Goal: Transaction & Acquisition: Download file/media

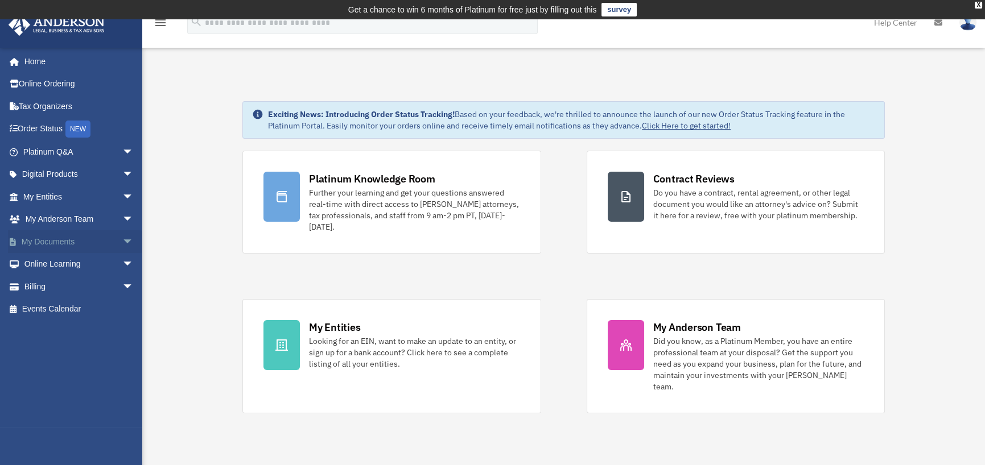
click at [71, 241] on link "My Documents arrow_drop_down" at bounding box center [79, 241] width 143 height 23
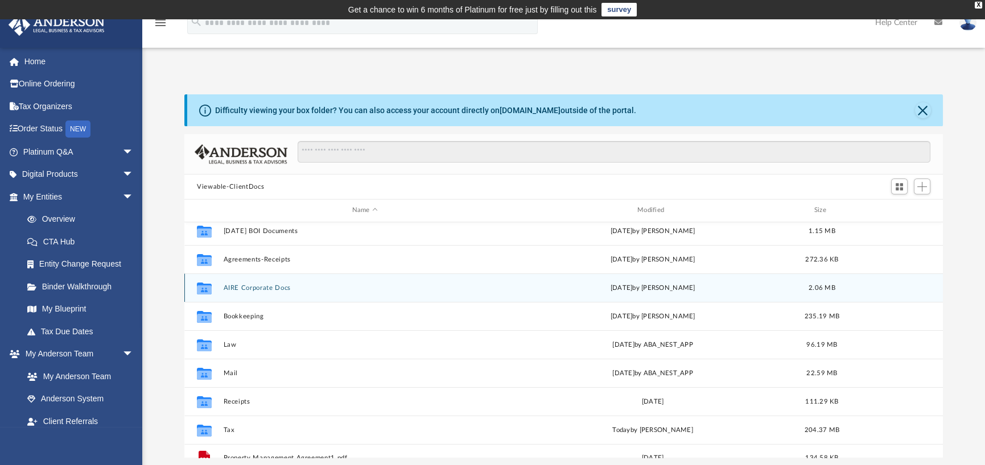
scroll to position [49, 0]
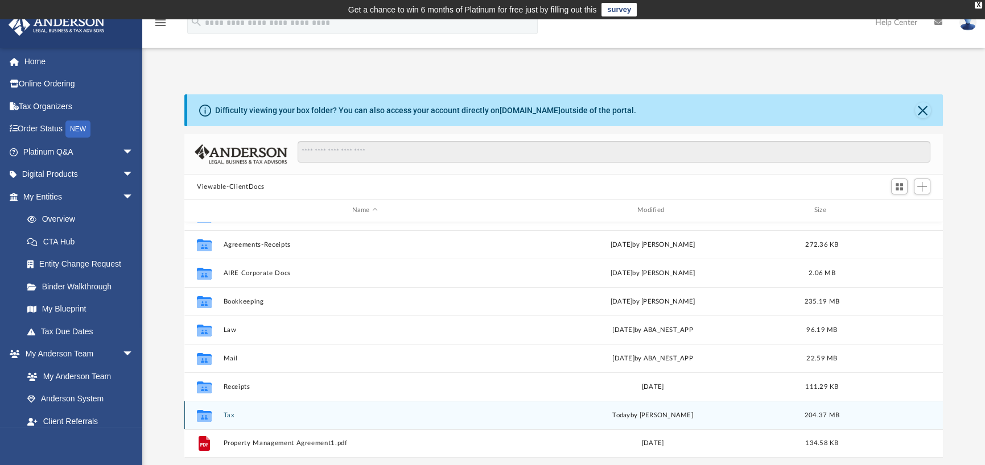
click at [630, 413] on span "today" at bounding box center [621, 415] width 18 height 6
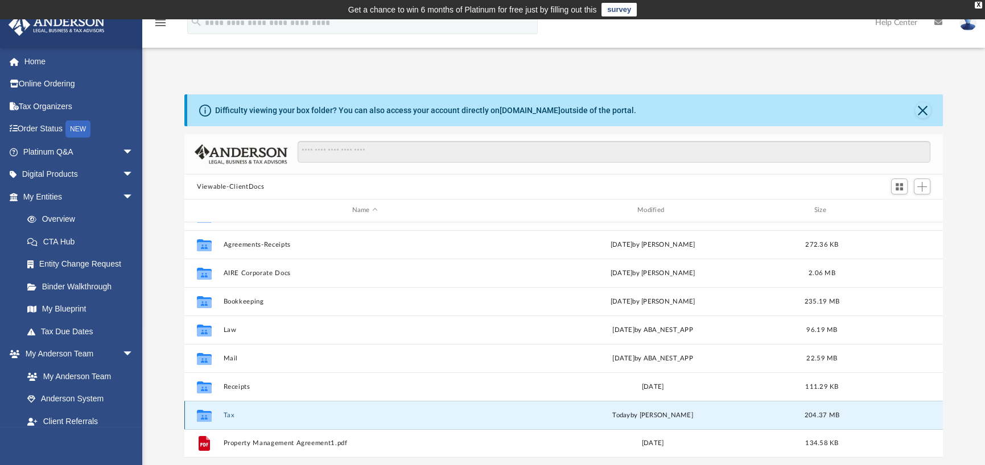
click at [204, 416] on icon "grid" at bounding box center [204, 416] width 15 height 9
click at [228, 416] on button "Tax" at bounding box center [365, 415] width 283 height 7
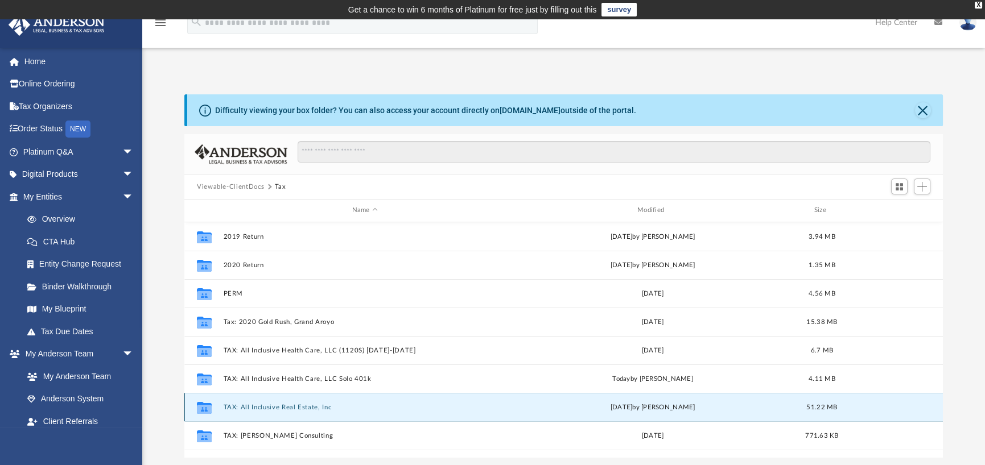
click at [231, 404] on button "TAX: All Inclusive Real Estate, Inc" at bounding box center [365, 407] width 283 height 7
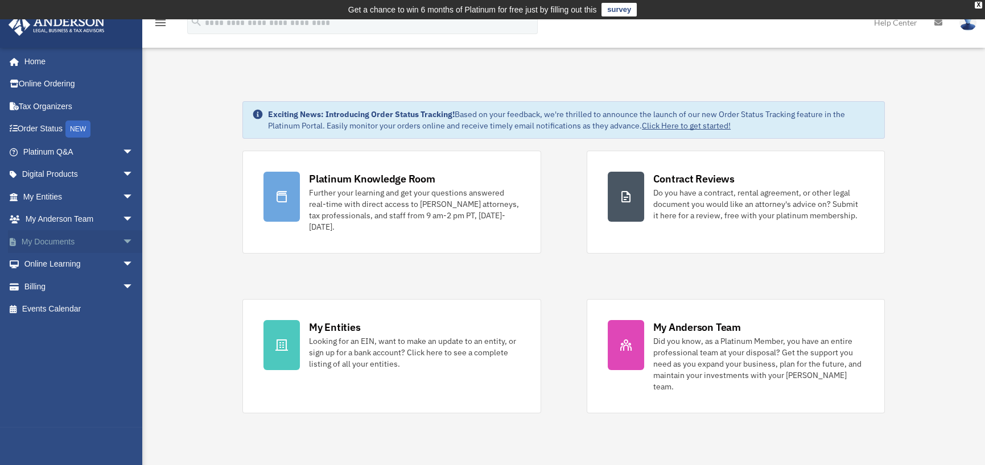
click at [46, 241] on link "My Documents arrow_drop_down" at bounding box center [79, 241] width 143 height 23
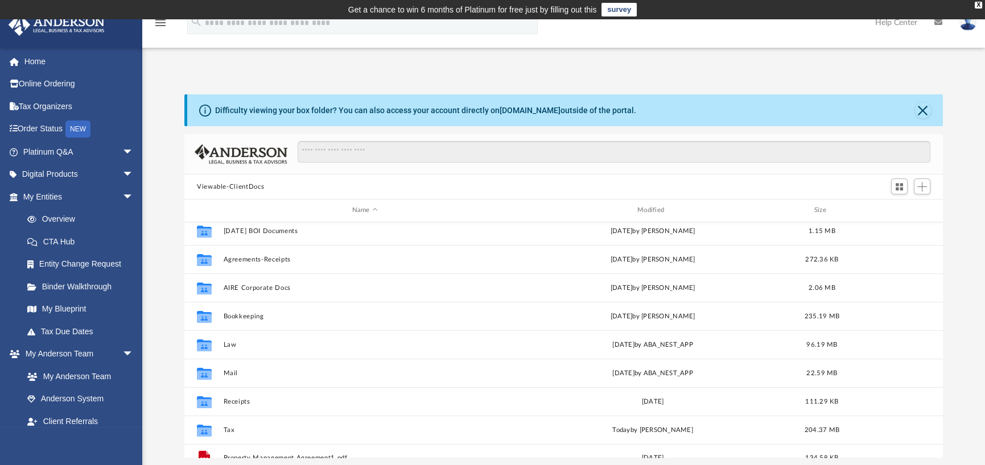
scroll to position [49, 0]
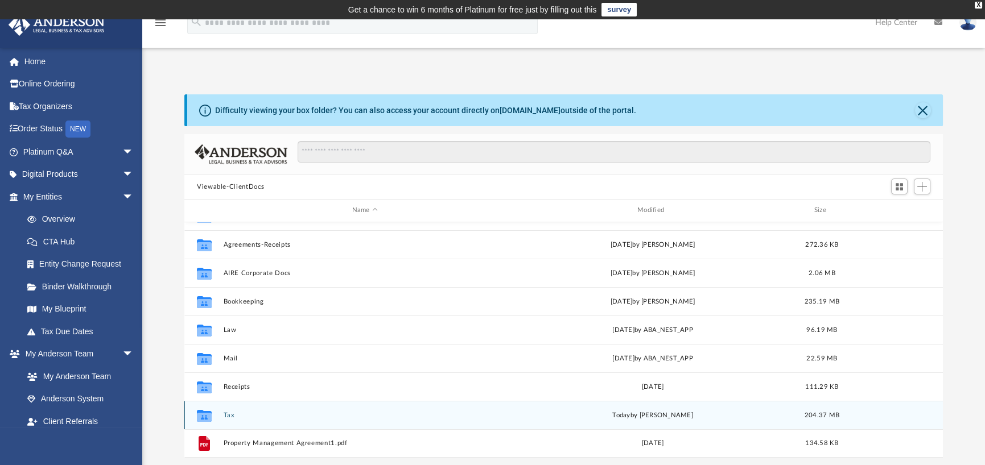
click at [229, 412] on button "Tax" at bounding box center [365, 415] width 283 height 7
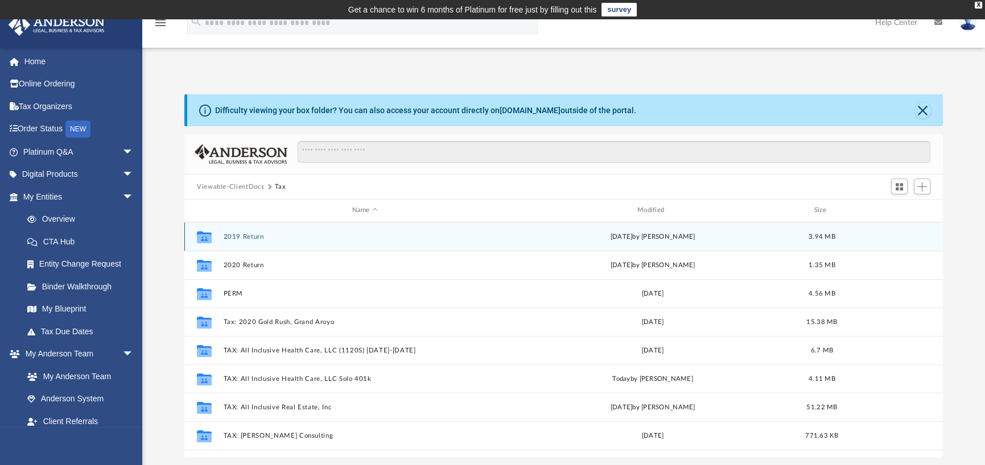
scroll to position [114, 0]
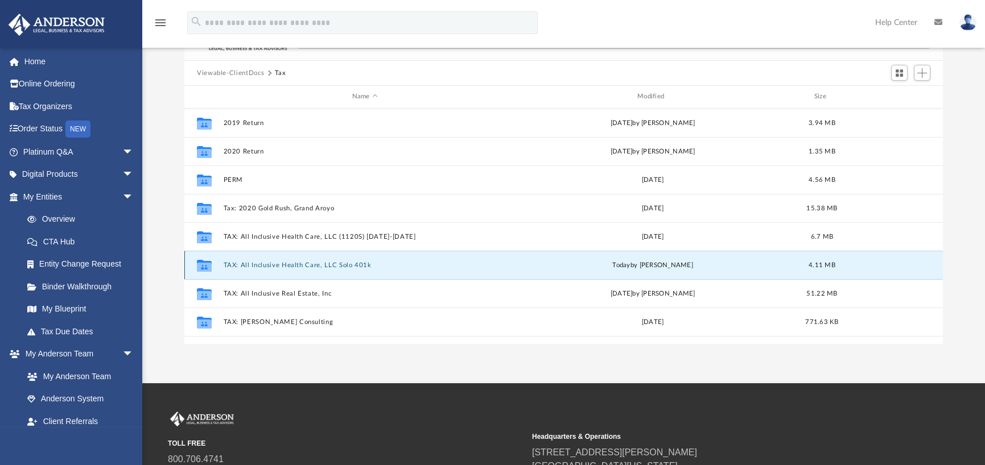
click at [314, 266] on button "TAX: All Inclusive Health Care, LLC Solo 401k" at bounding box center [365, 265] width 283 height 7
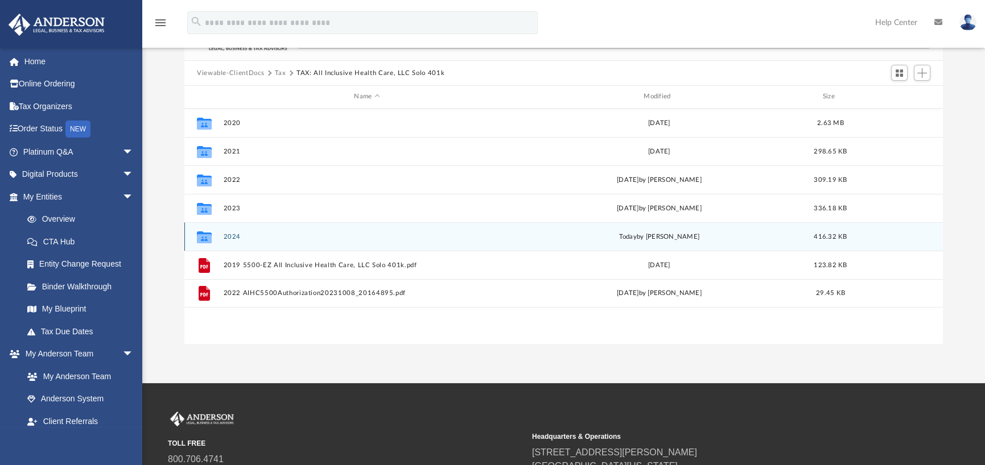
click at [202, 237] on icon "grid" at bounding box center [204, 237] width 15 height 12
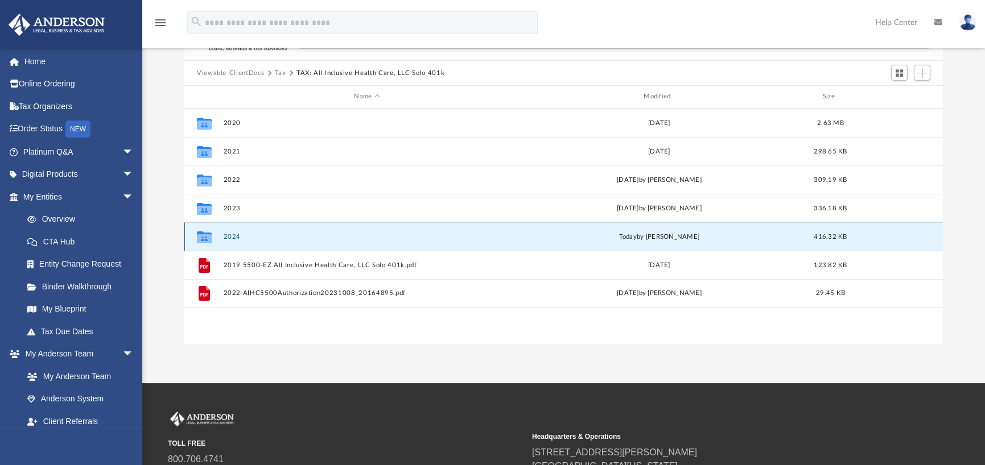
click at [205, 236] on icon "grid" at bounding box center [204, 238] width 15 height 9
click at [232, 237] on button "2024" at bounding box center [367, 236] width 287 height 7
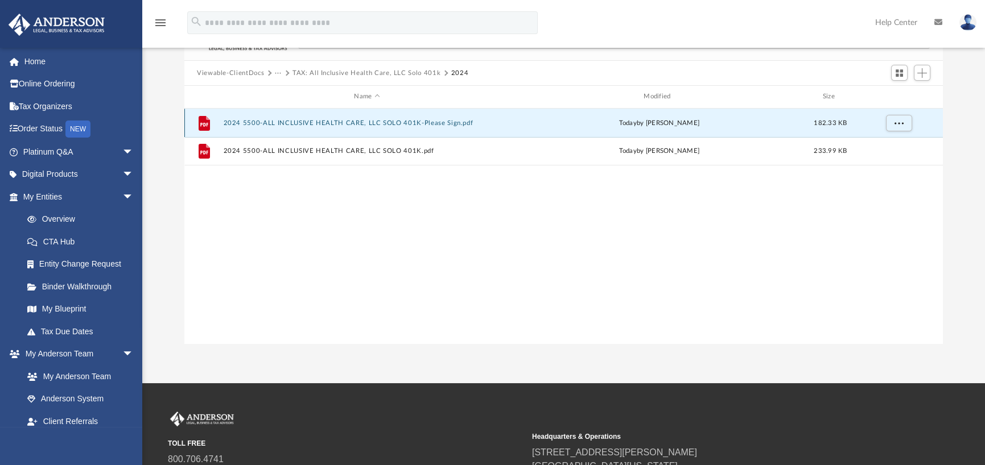
click at [288, 121] on button "2024 5500-ALL INCLUSIVE HEALTH CARE, LLC SOLO 401K-Please Sign.pdf" at bounding box center [367, 122] width 287 height 7
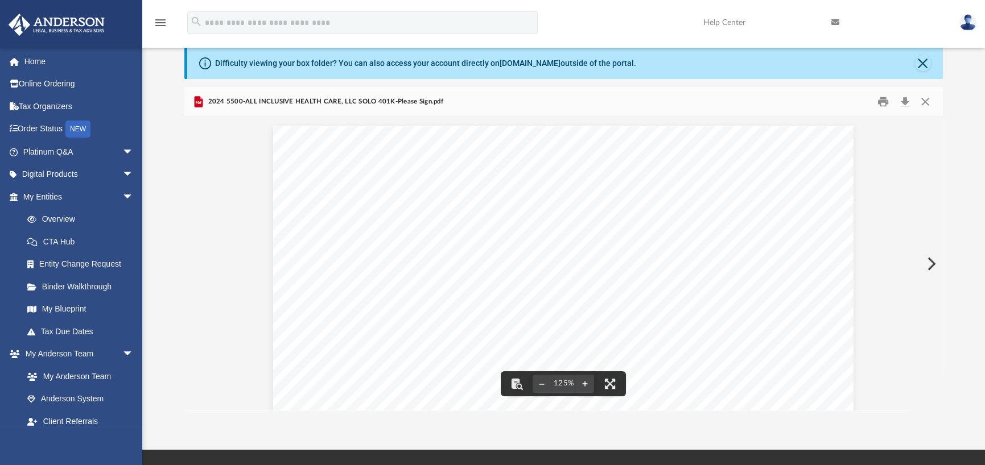
scroll to position [0, 0]
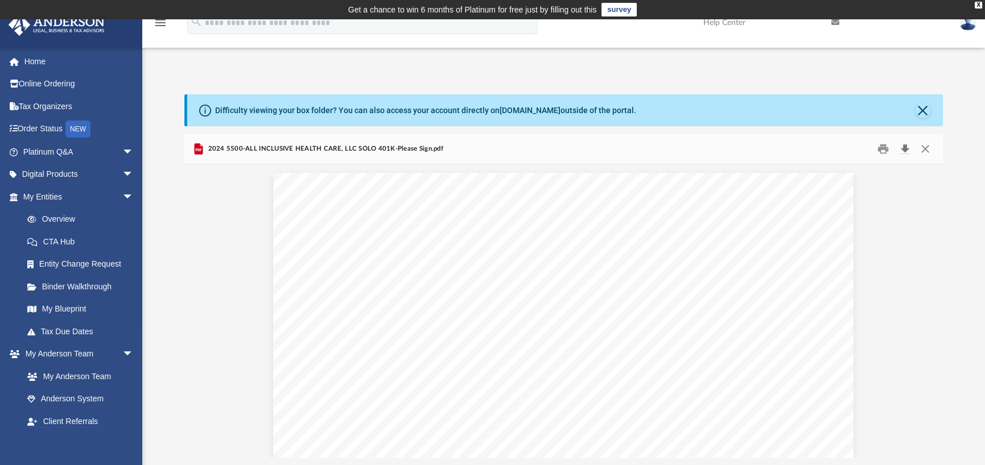
click at [904, 147] on button "Download" at bounding box center [904, 150] width 20 height 18
